Goal: Transaction & Acquisition: Purchase product/service

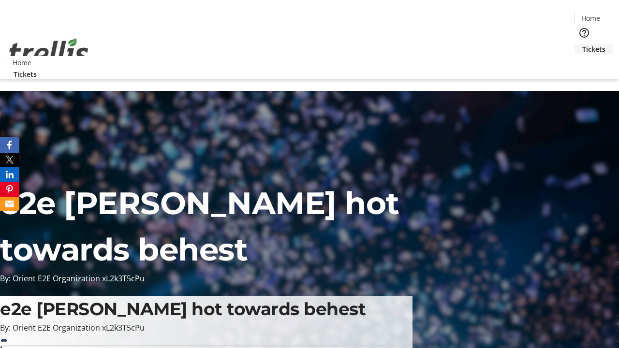
click at [582, 44] on span "Tickets" at bounding box center [593, 49] width 23 height 10
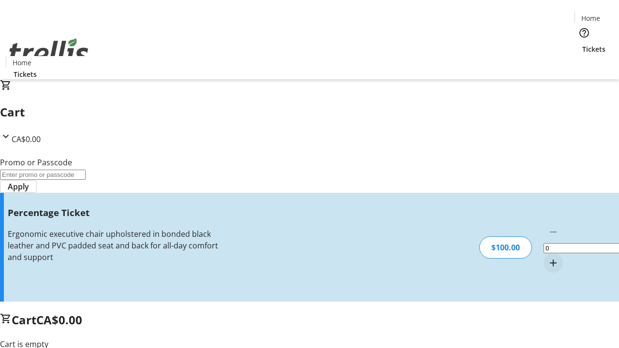
click at [547, 257] on mat-icon "Increment by one" at bounding box center [553, 263] width 12 height 12
type input "1"
type input "BAR"
